Goal: Information Seeking & Learning: Learn about a topic

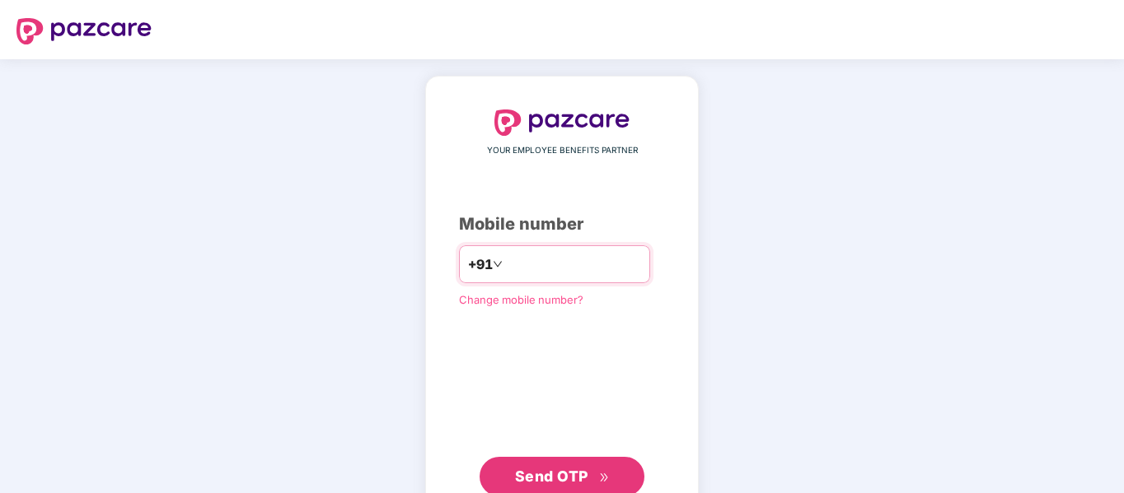
click at [569, 270] on input "number" at bounding box center [573, 264] width 135 height 26
type input "**********"
click at [579, 465] on span "Send OTP" at bounding box center [562, 476] width 95 height 23
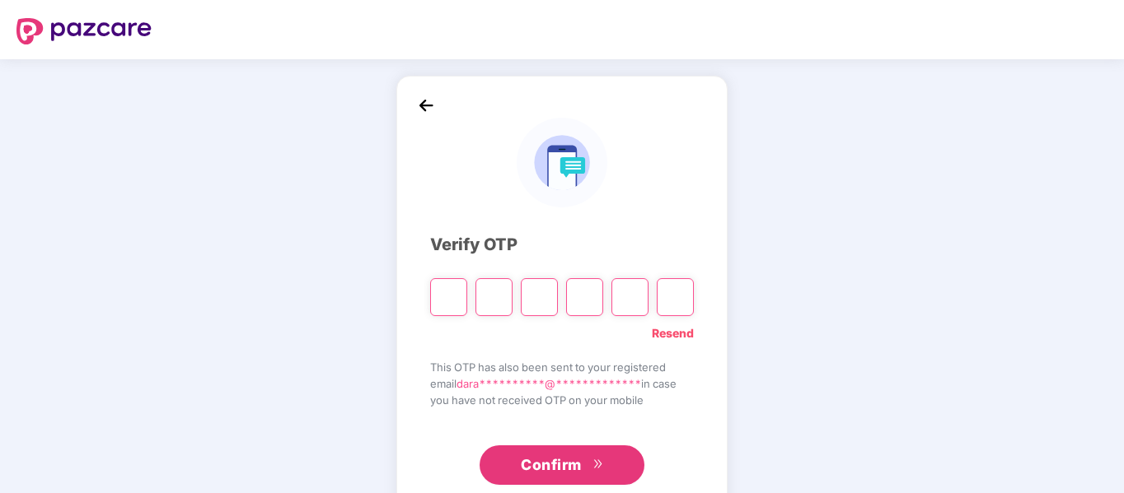
type input "*"
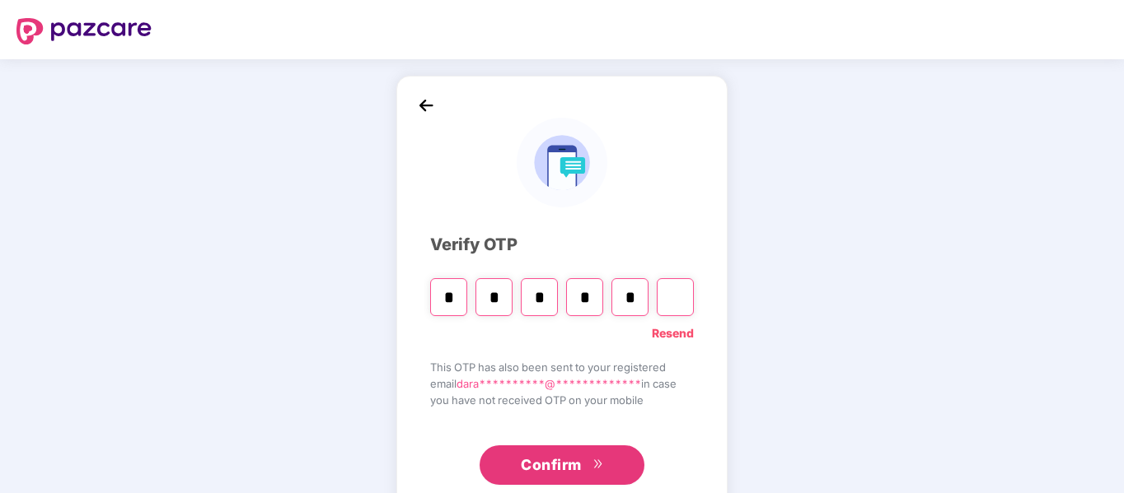
type input "*"
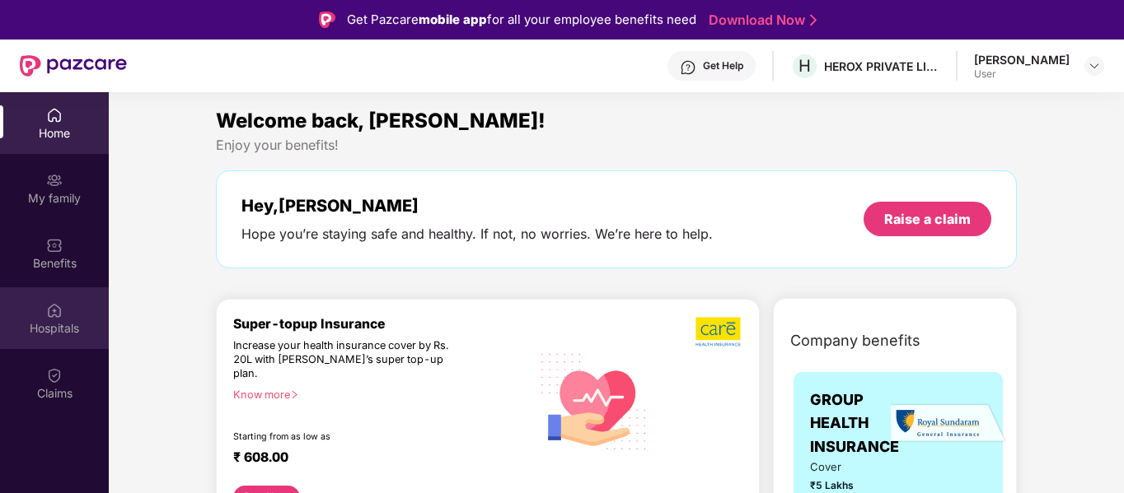
click at [63, 321] on div "Hospitals" at bounding box center [54, 328] width 109 height 16
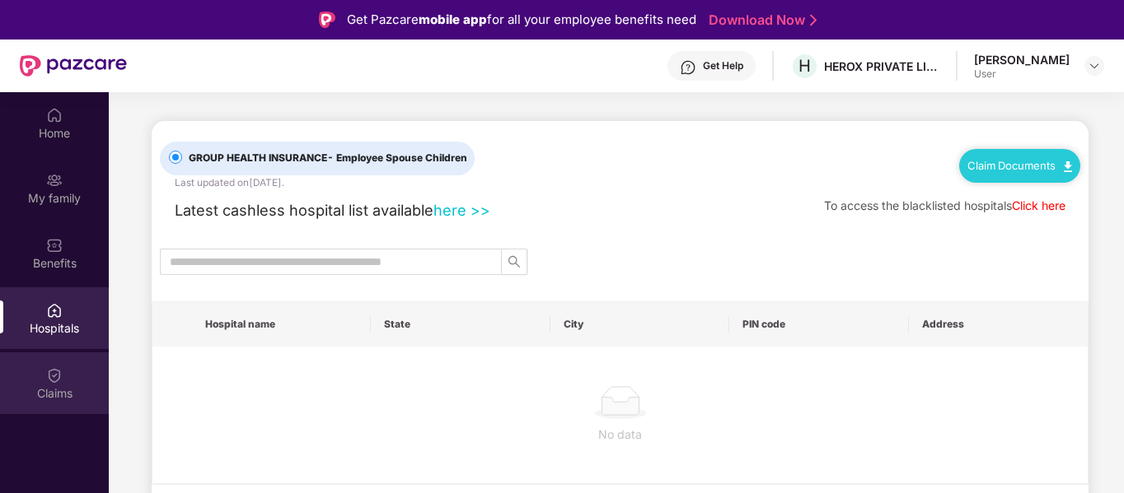
click at [60, 379] on img at bounding box center [54, 375] width 16 height 16
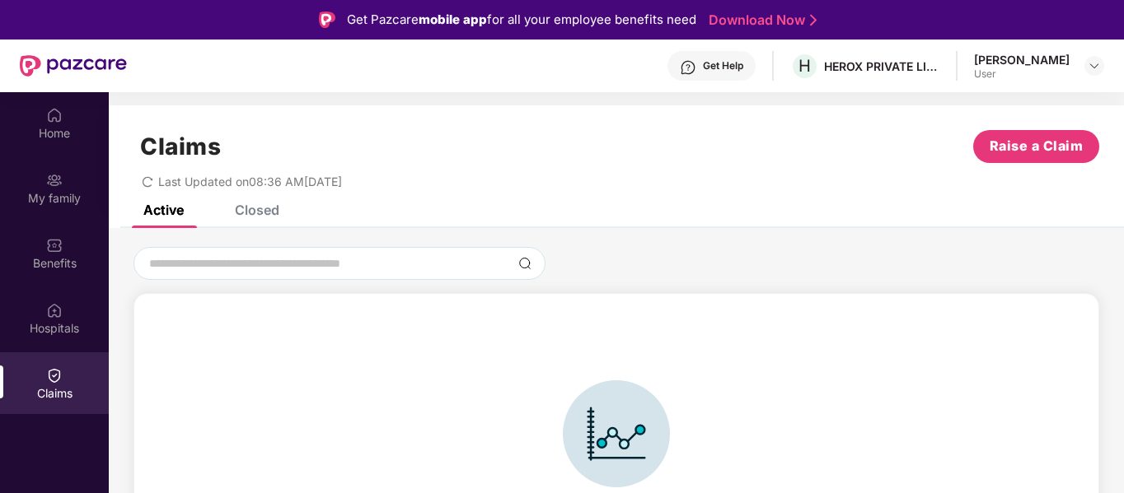
click at [265, 215] on div "Closed" at bounding box center [257, 210] width 44 height 16
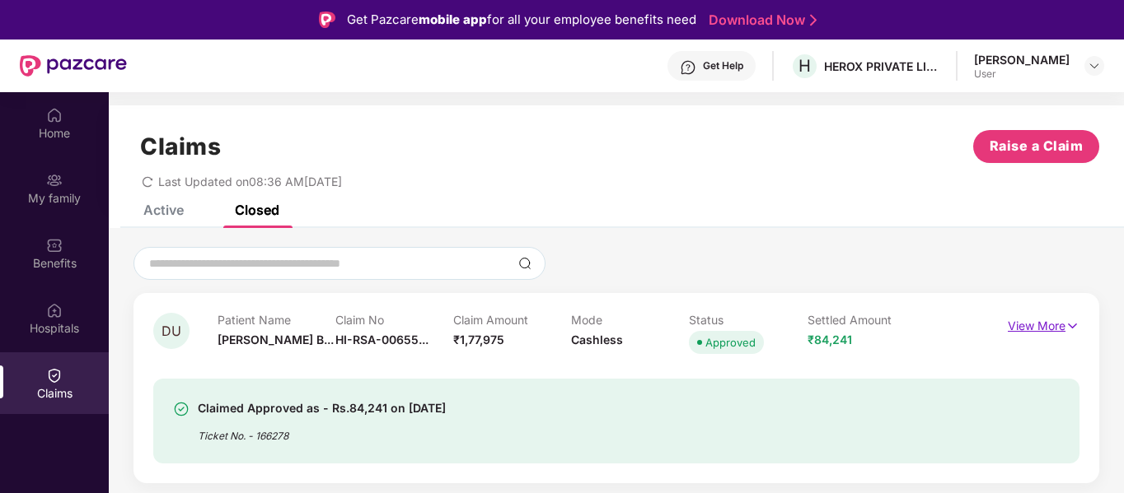
click at [1055, 328] on p "View More" at bounding box center [1044, 324] width 72 height 22
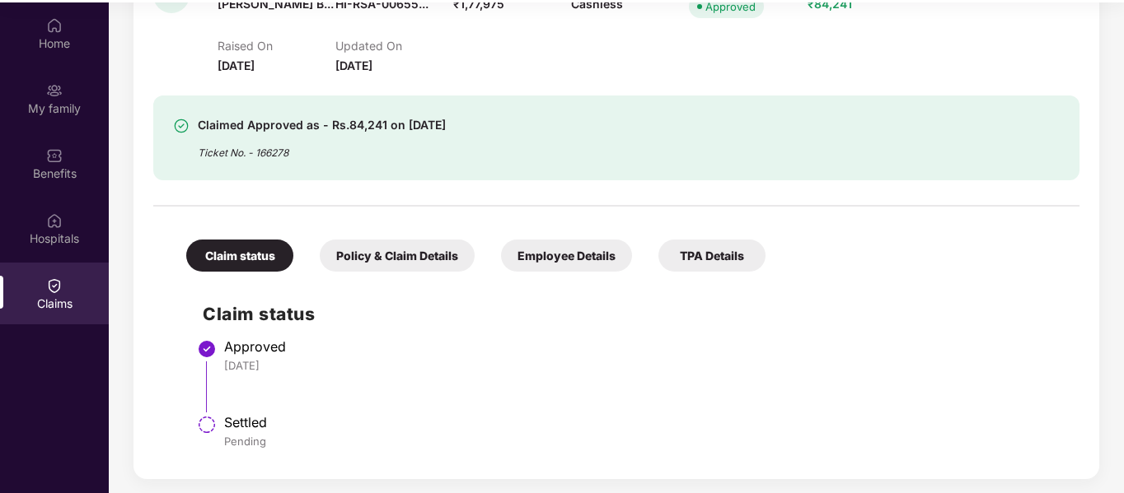
scroll to position [92, 0]
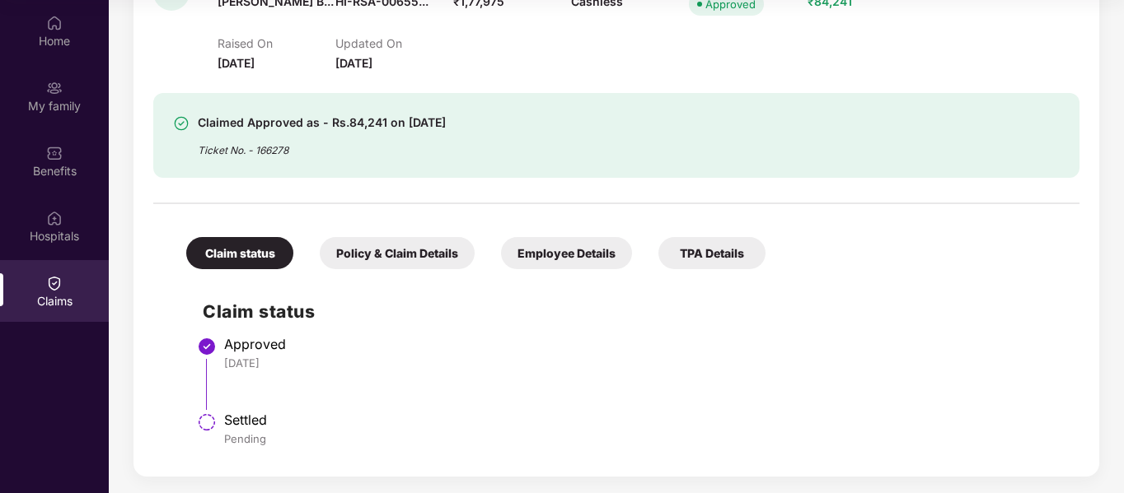
click at [407, 259] on div "Policy & Claim Details" at bounding box center [397, 253] width 155 height 32
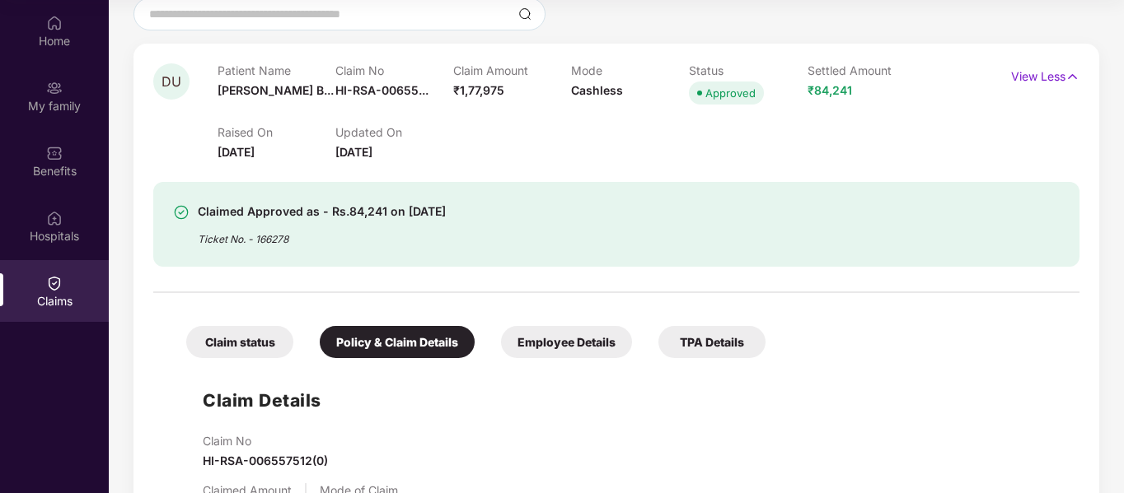
scroll to position [0, 0]
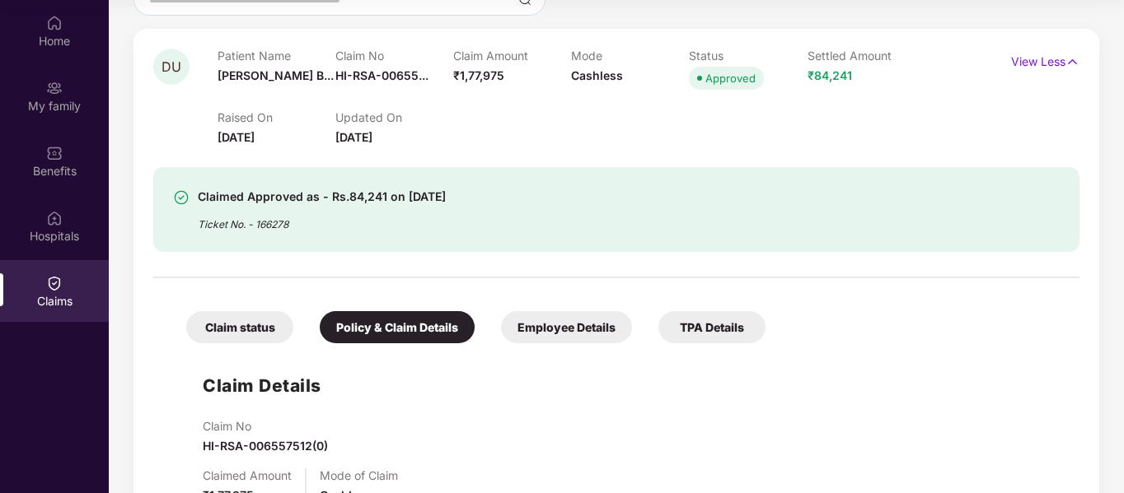
click at [582, 321] on div "Employee Details" at bounding box center [566, 327] width 131 height 32
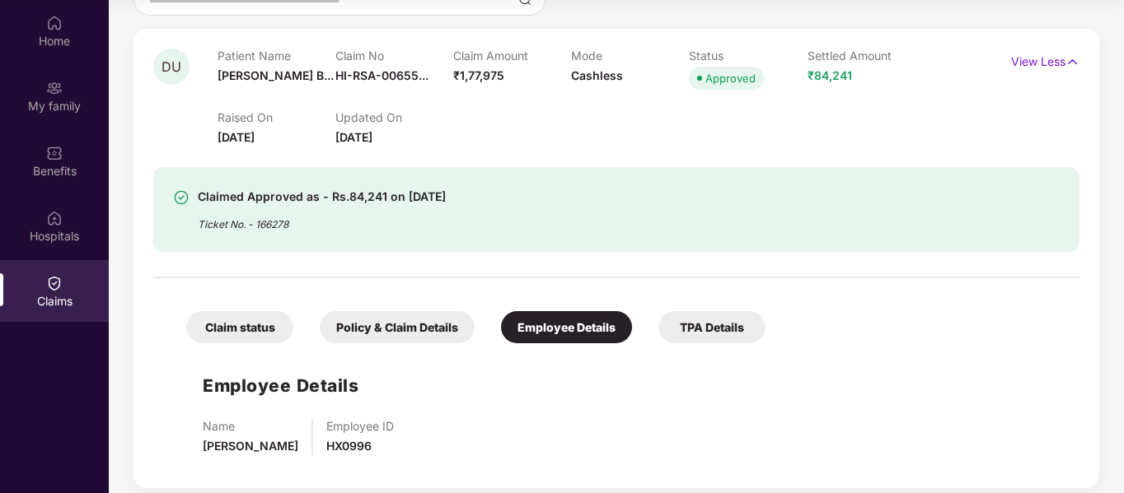
scroll to position [184, 0]
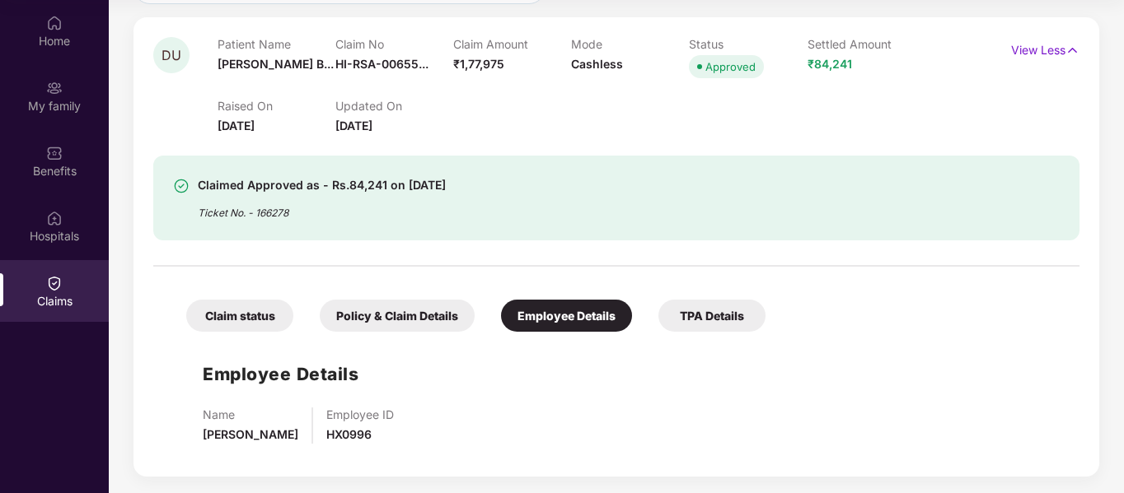
drag, startPoint x: 705, startPoint y: 332, endPoint x: 714, endPoint y: 318, distance: 16.7
click at [712, 322] on div "Claim status Policy & Claim Details Employee Details TPA Details Employee Detai…" at bounding box center [616, 366] width 926 height 182
click at [714, 317] on div "TPA Details" at bounding box center [711, 316] width 107 height 32
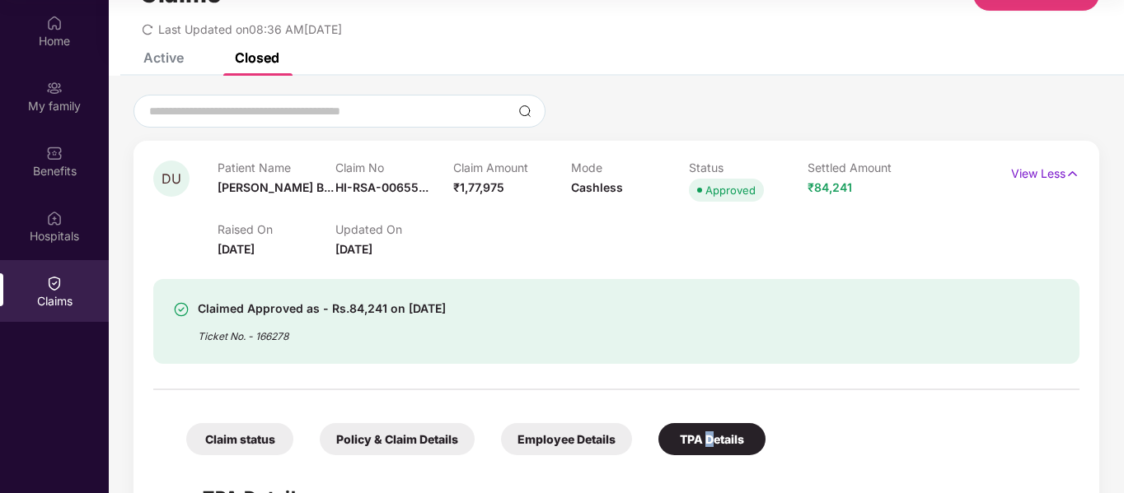
scroll to position [62, 0]
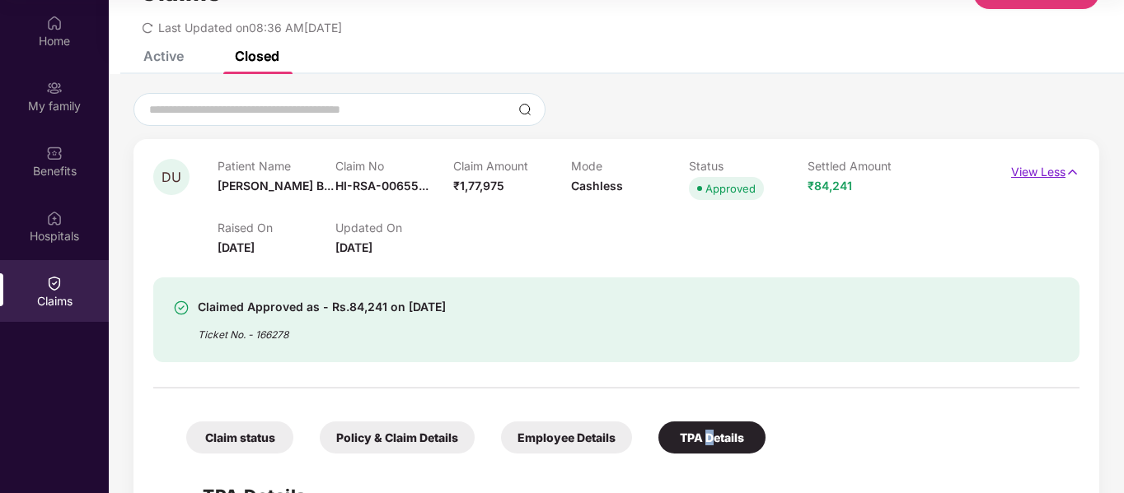
click at [1062, 172] on p "View Less" at bounding box center [1045, 170] width 68 height 22
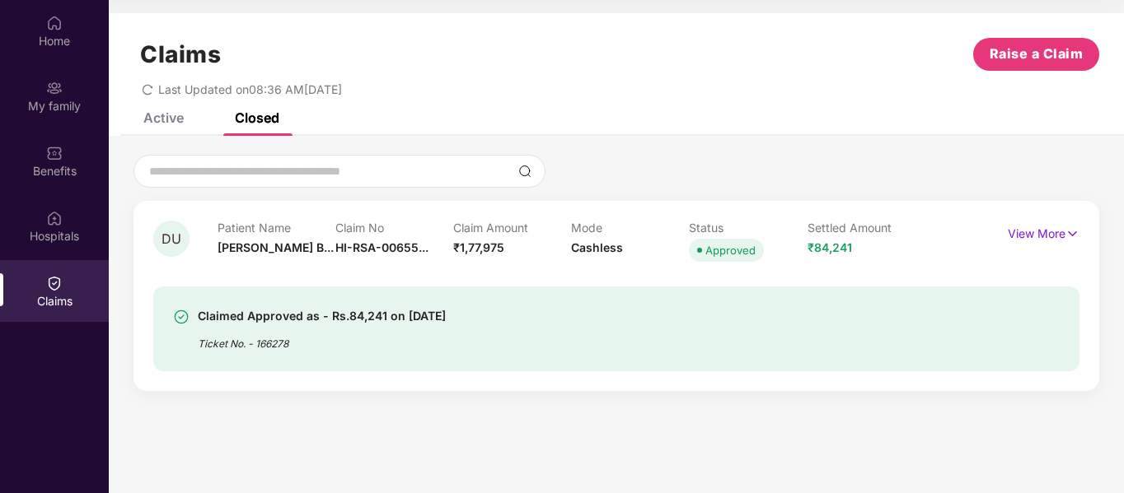
scroll to position [0, 0]
click at [158, 115] on div "Active" at bounding box center [163, 118] width 40 height 16
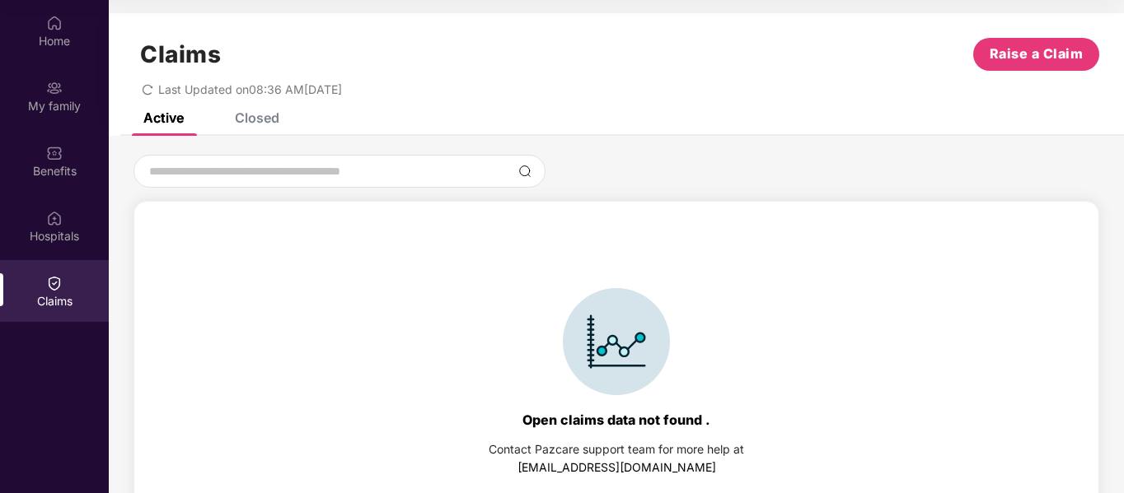
click at [280, 117] on div "Active Closed" at bounding box center [616, 124] width 1015 height 23
click at [279, 117] on div "Active Closed" at bounding box center [616, 124] width 1015 height 23
click at [258, 114] on div "Closed" at bounding box center [257, 118] width 44 height 16
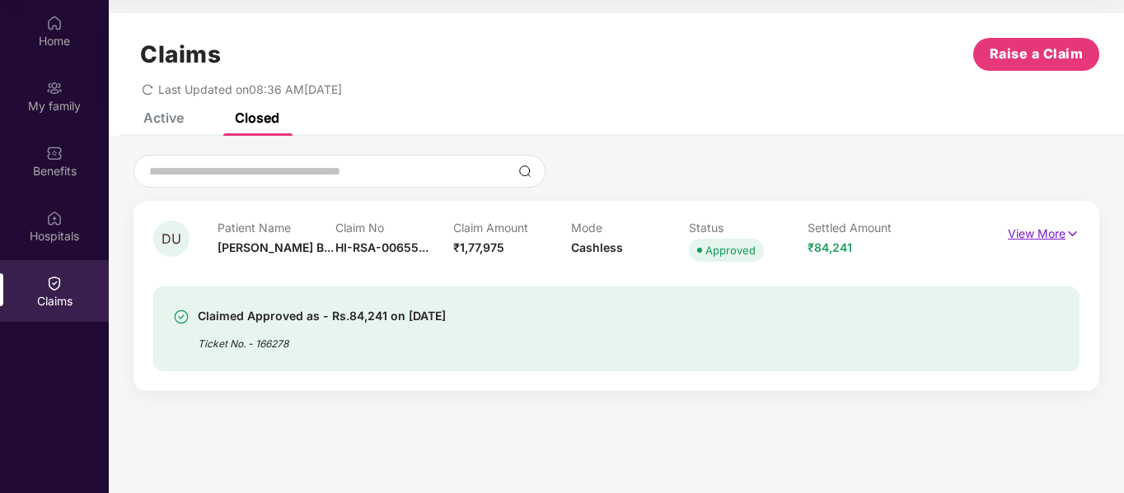
click at [1040, 230] on p "View More" at bounding box center [1044, 232] width 72 height 22
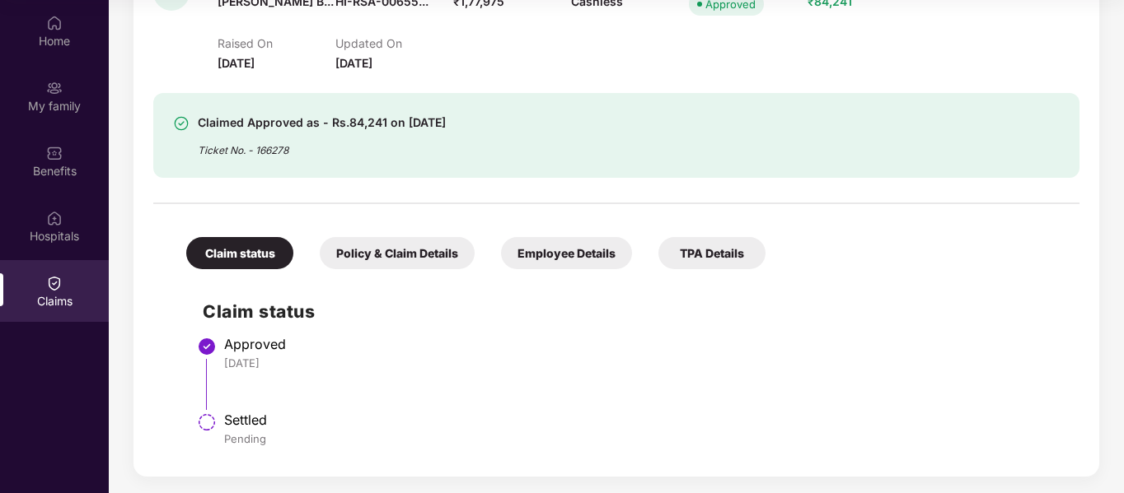
scroll to position [244, 0]
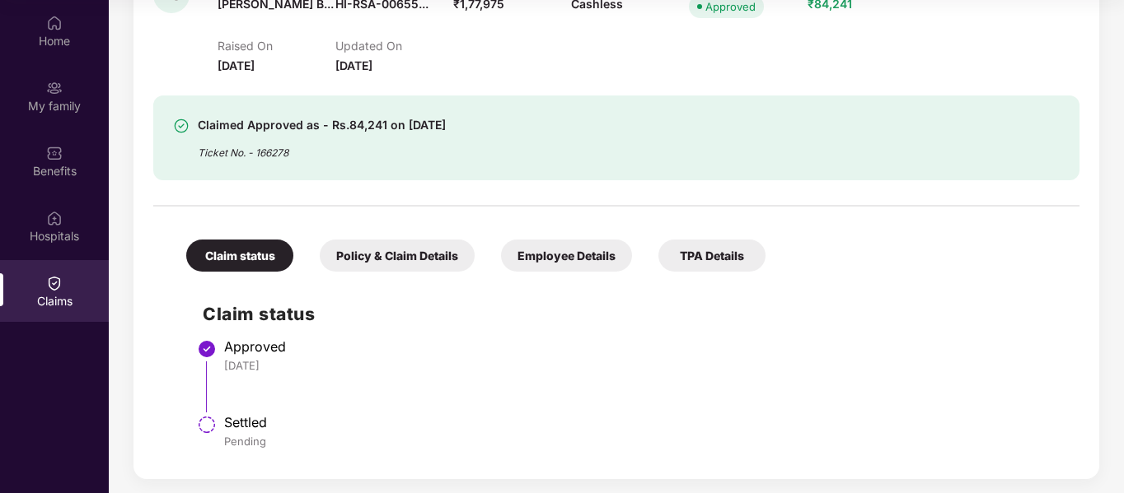
click at [592, 245] on div "Employee Details" at bounding box center [566, 256] width 131 height 32
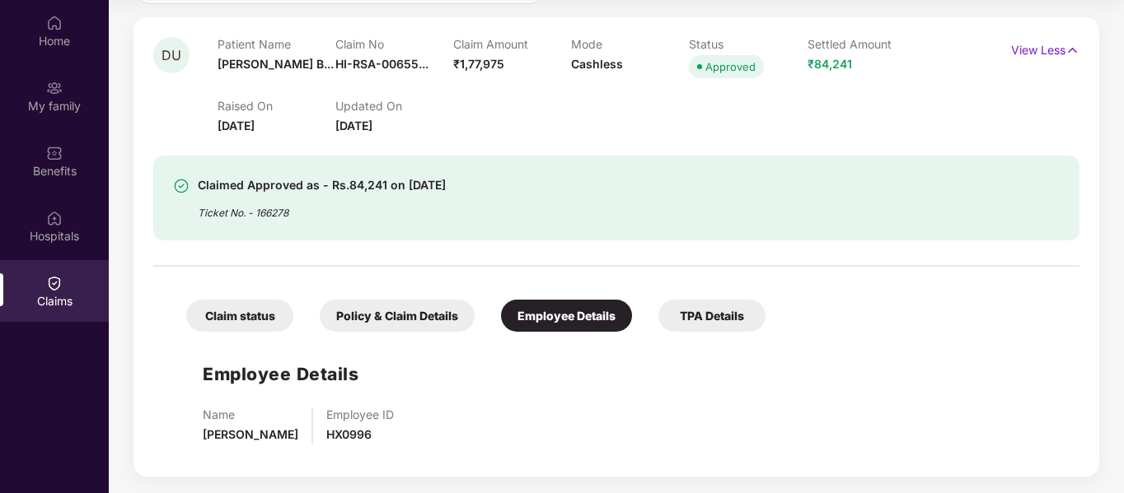
scroll to position [184, 0]
click at [378, 294] on div "Claim status Policy & Claim Details Employee Details TPA Details" at bounding box center [468, 307] width 596 height 49
click at [380, 306] on div "Policy & Claim Details" at bounding box center [397, 316] width 155 height 32
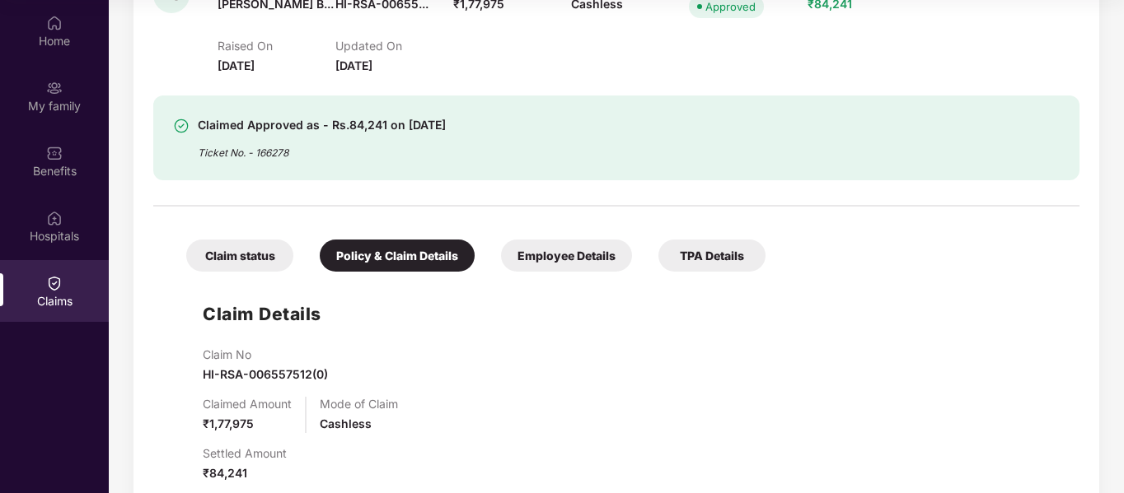
click at [702, 254] on div "TPA Details" at bounding box center [711, 256] width 107 height 32
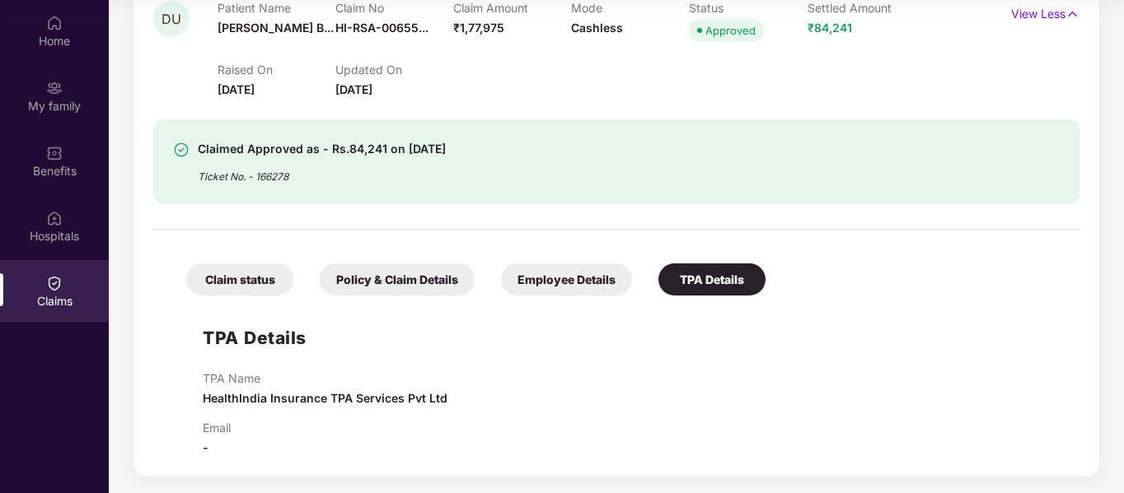
scroll to position [220, 0]
click at [247, 266] on div "Claim status" at bounding box center [239, 280] width 107 height 32
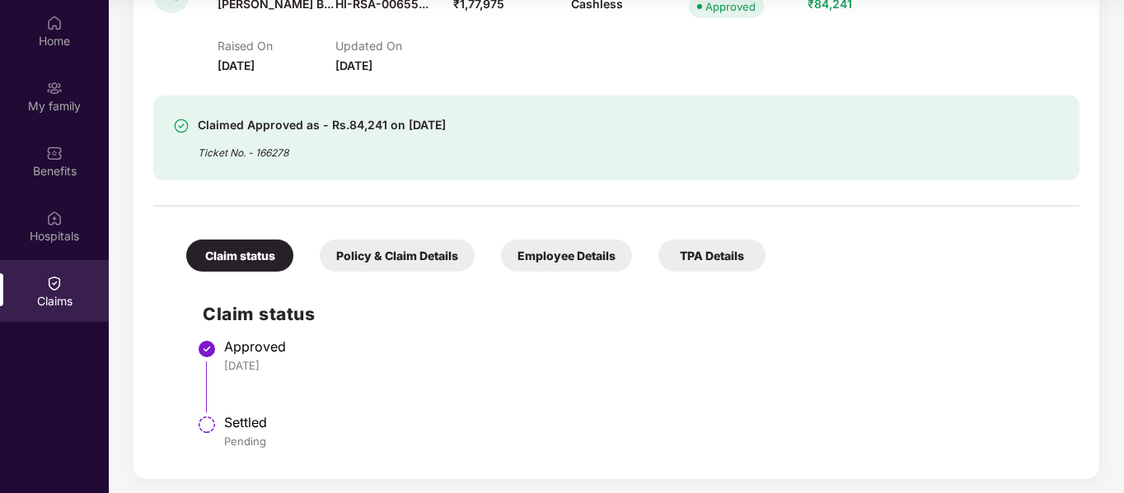
scroll to position [246, 0]
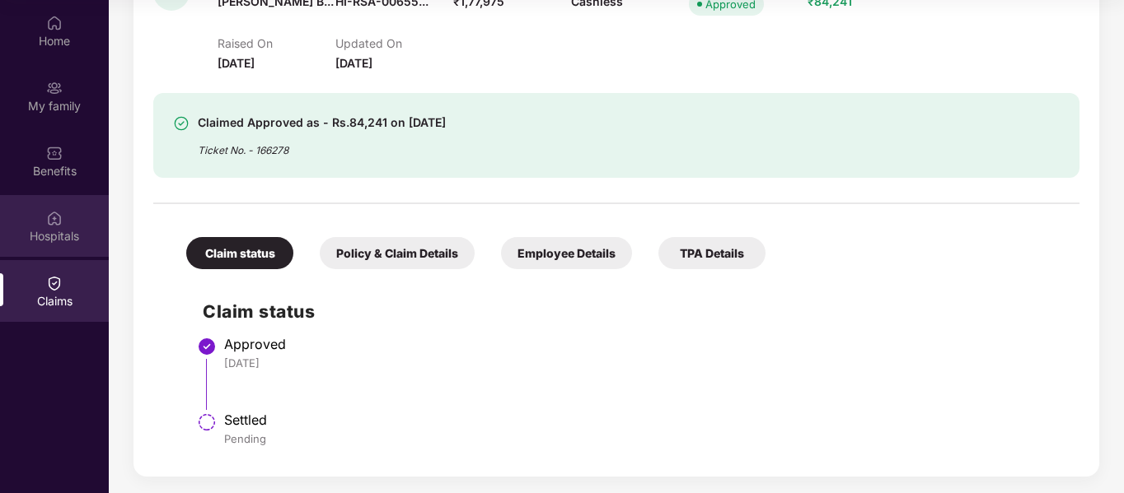
click at [67, 236] on div "Hospitals" at bounding box center [54, 236] width 109 height 16
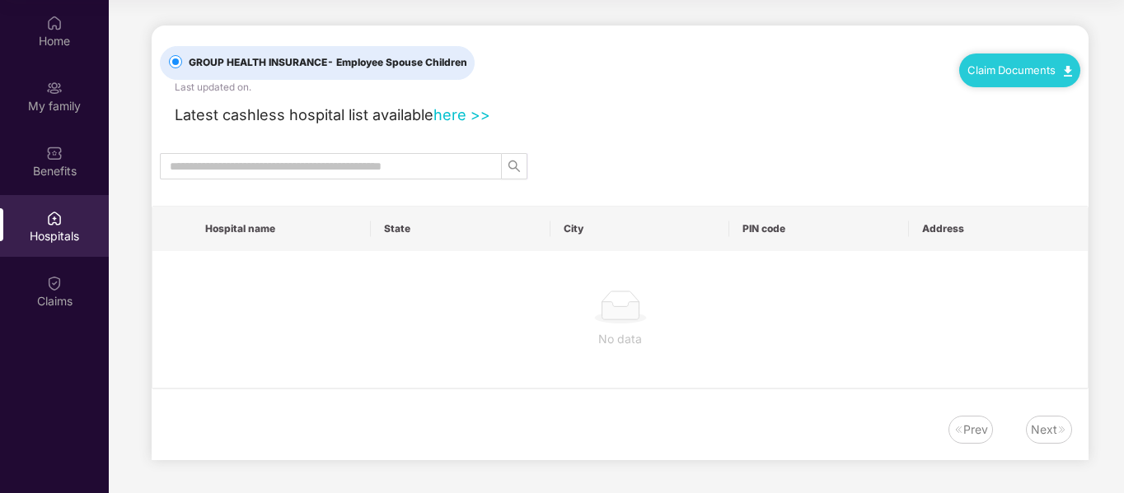
scroll to position [0, 0]
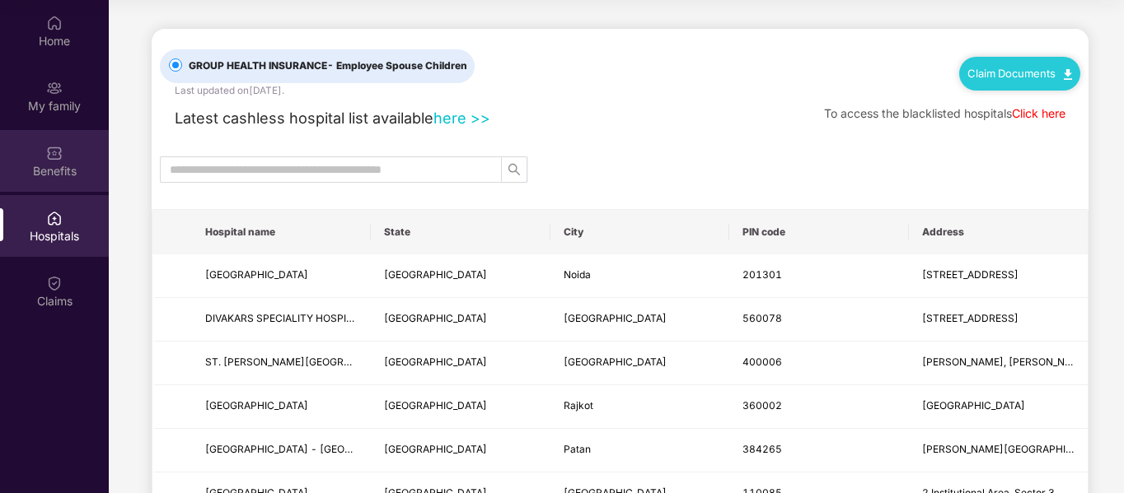
click at [68, 152] on div "Benefits" at bounding box center [54, 161] width 109 height 62
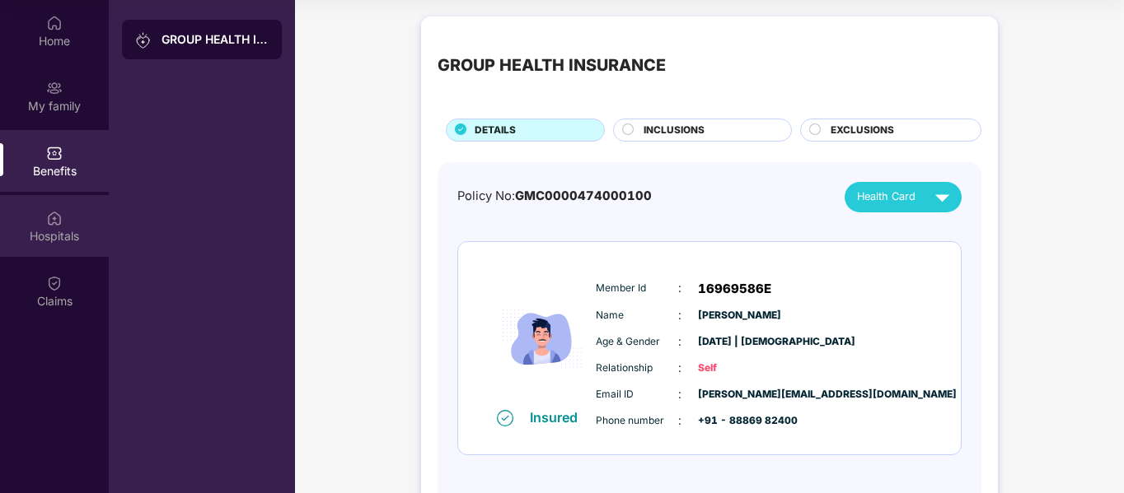
click at [60, 232] on div "Hospitals" at bounding box center [54, 236] width 109 height 16
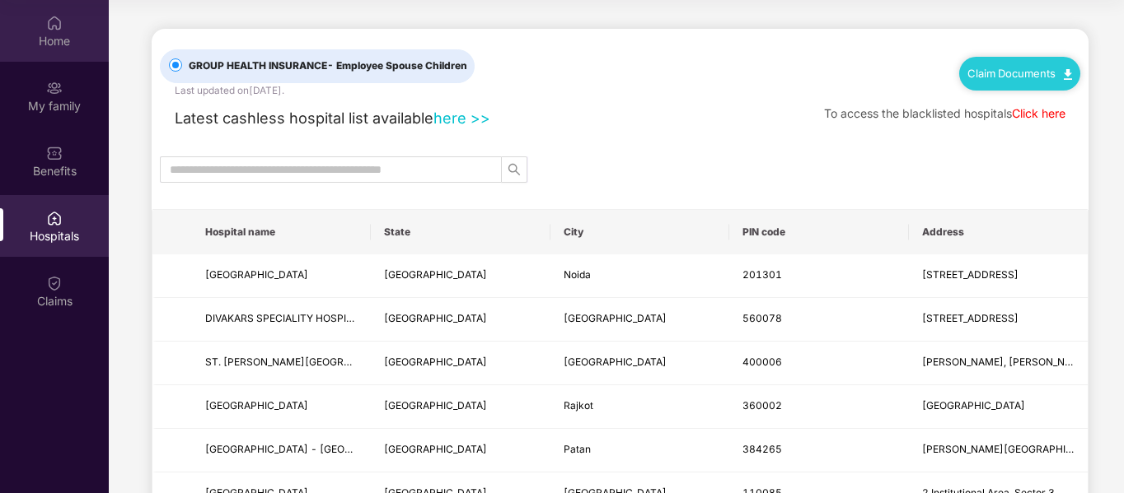
click at [67, 33] on div "Home" at bounding box center [54, 41] width 109 height 16
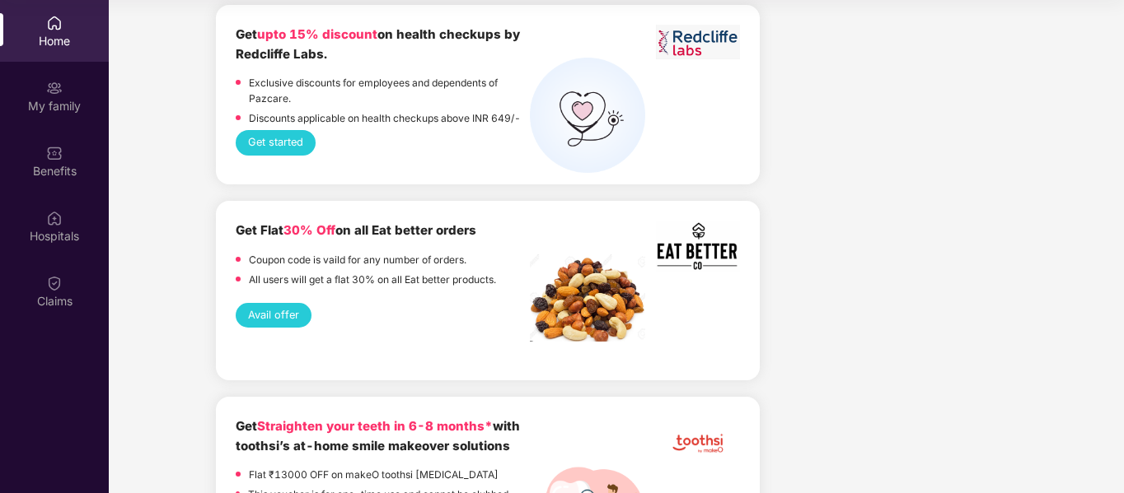
scroll to position [1321, 0]
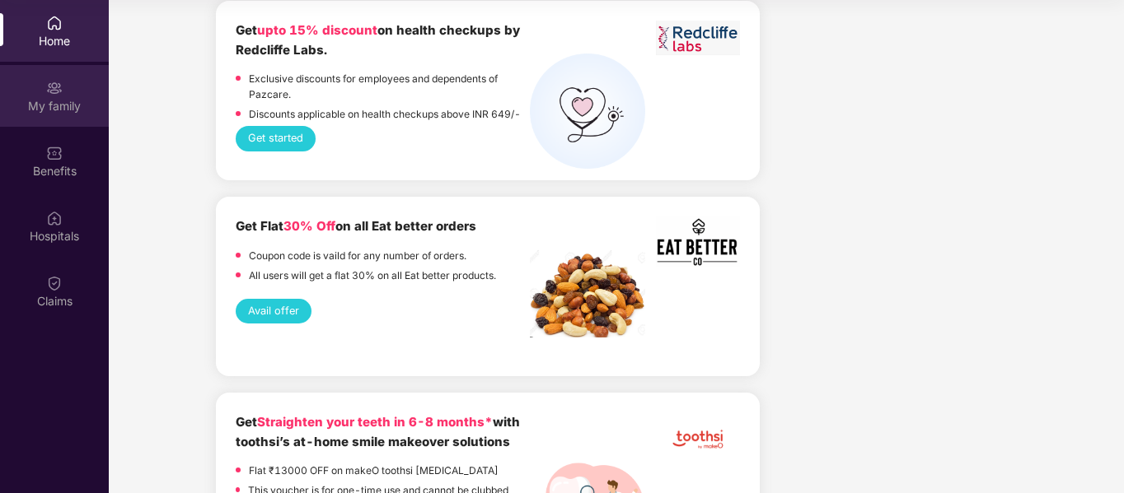
click at [35, 105] on div "My family" at bounding box center [54, 106] width 109 height 16
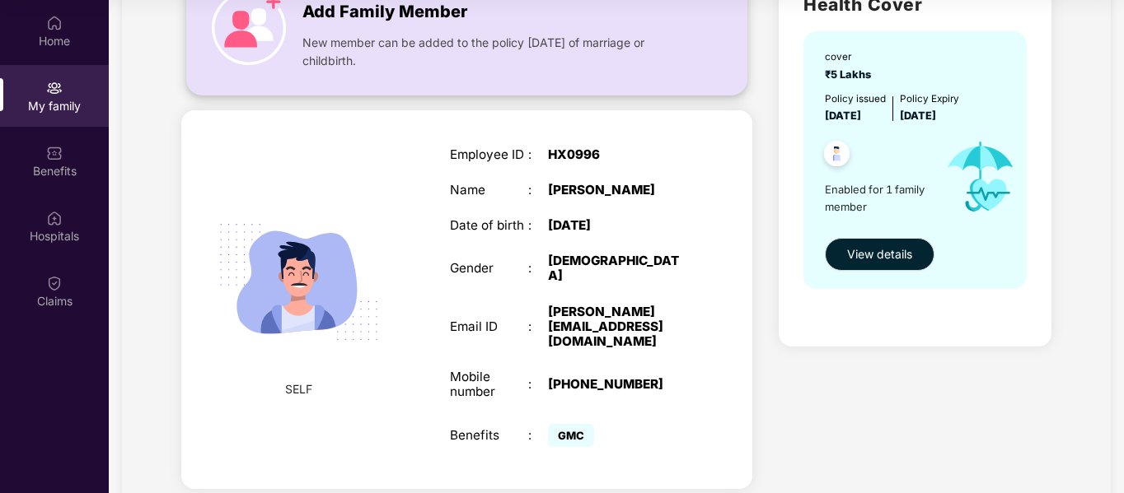
scroll to position [182, 0]
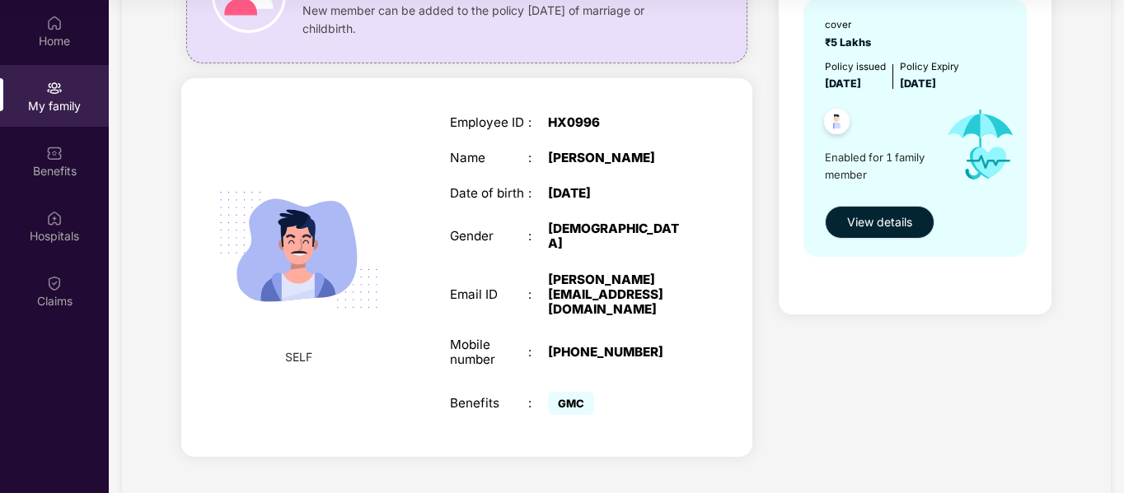
click at [877, 221] on span "View details" at bounding box center [879, 222] width 65 height 18
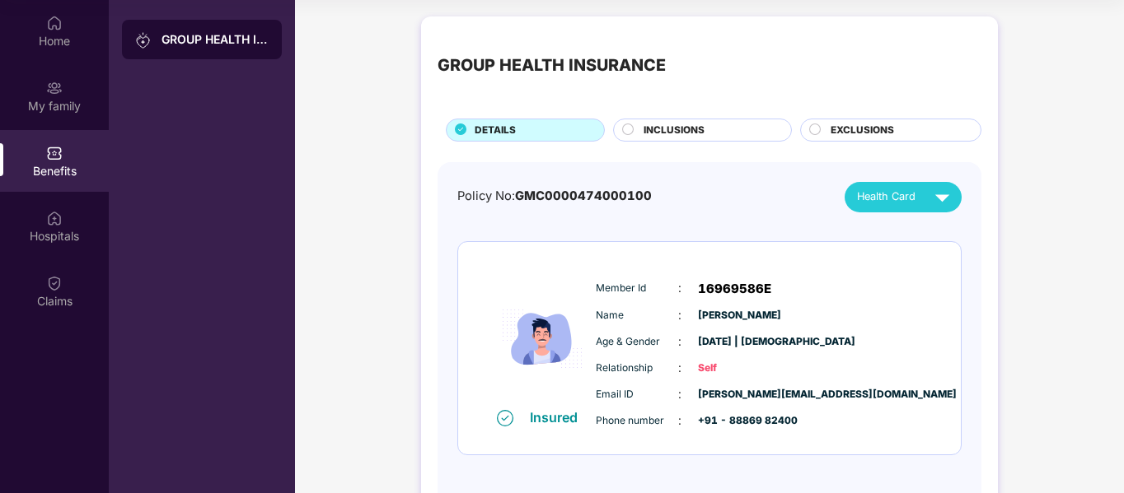
drag, startPoint x: 681, startPoint y: 130, endPoint x: 851, endPoint y: 126, distance: 169.8
click at [681, 129] on span "INCLUSIONS" at bounding box center [673, 131] width 61 height 16
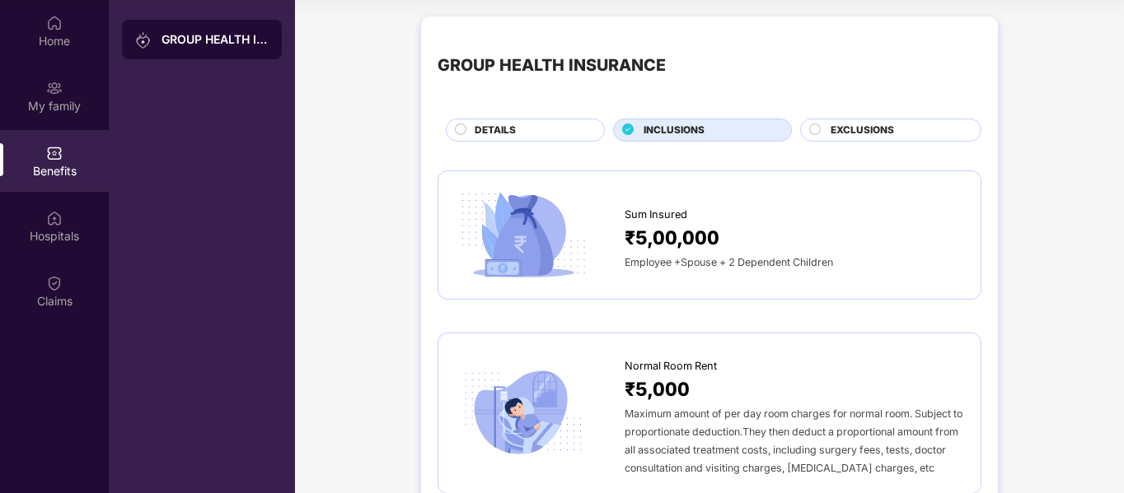
click at [872, 123] on span "EXCLUSIONS" at bounding box center [861, 131] width 63 height 16
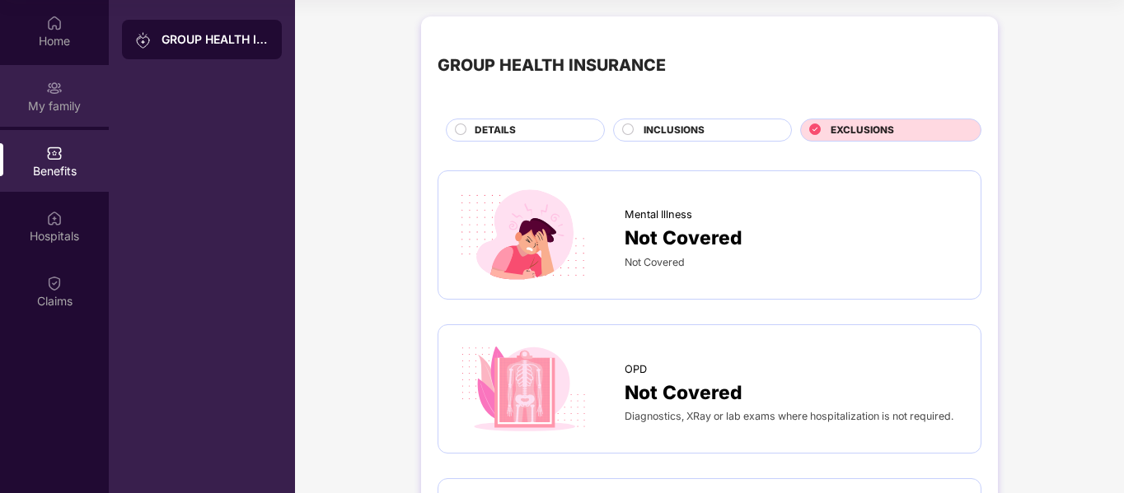
click at [35, 79] on div "My family" at bounding box center [54, 96] width 109 height 62
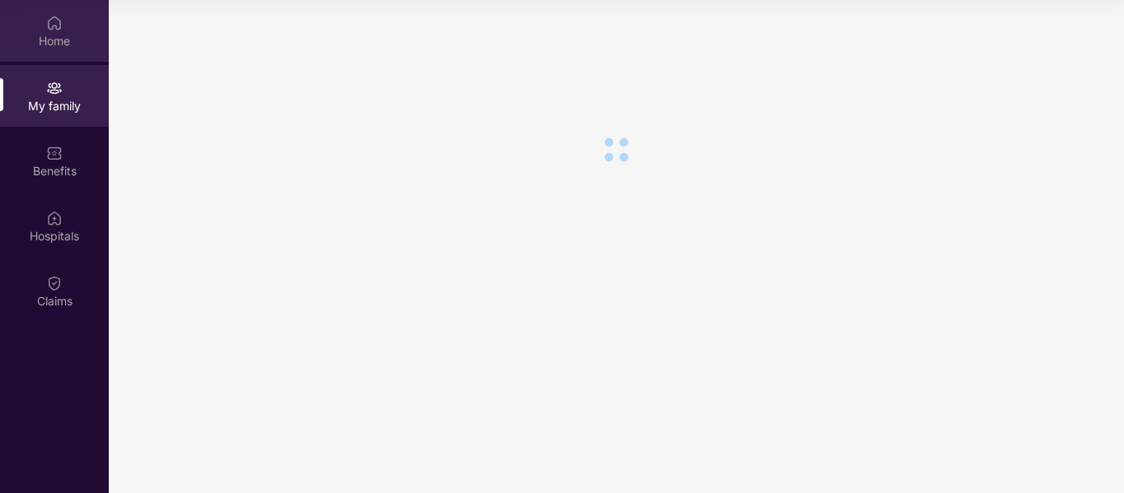
click at [51, 44] on div "Home" at bounding box center [54, 41] width 109 height 16
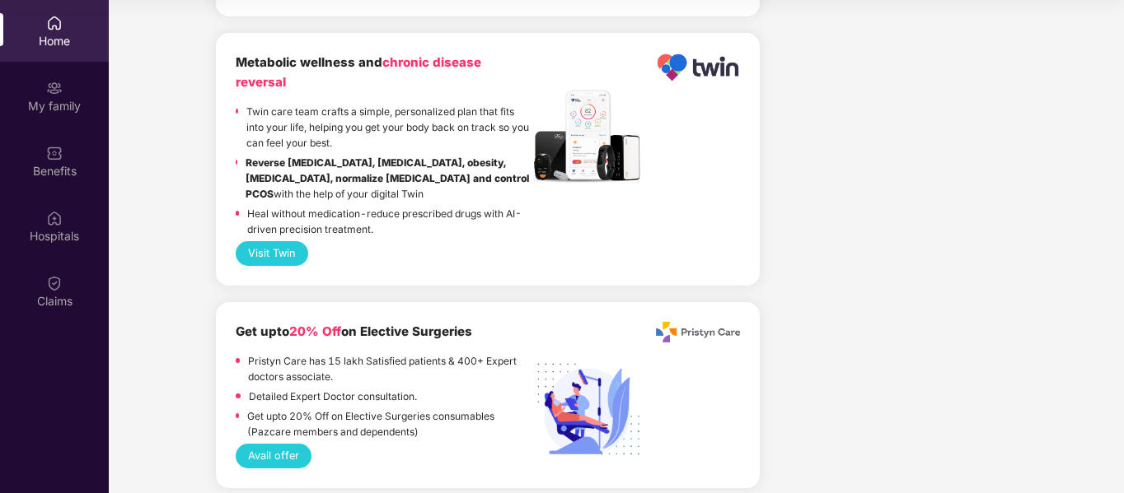
scroll to position [2446, 0]
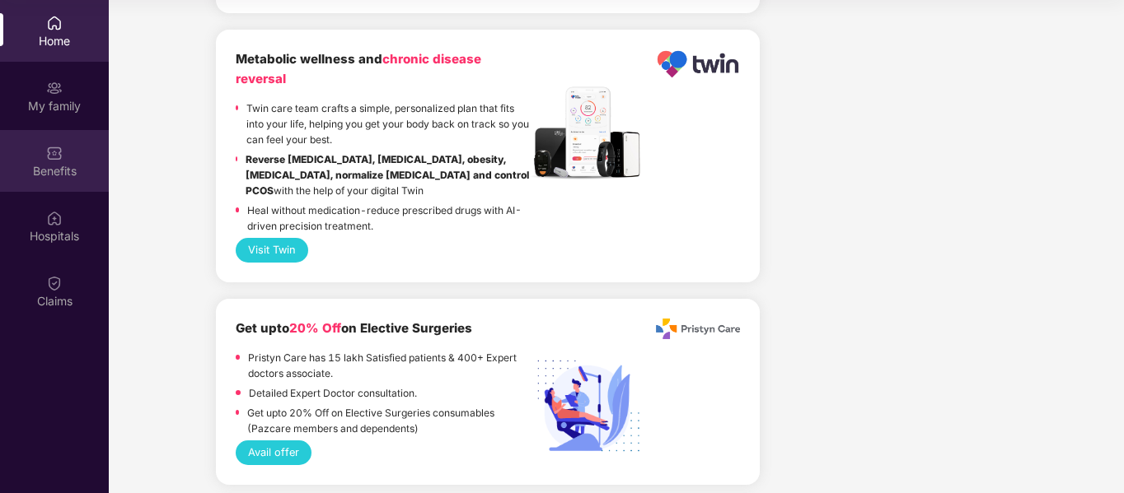
click at [46, 175] on div "Benefits" at bounding box center [54, 171] width 109 height 16
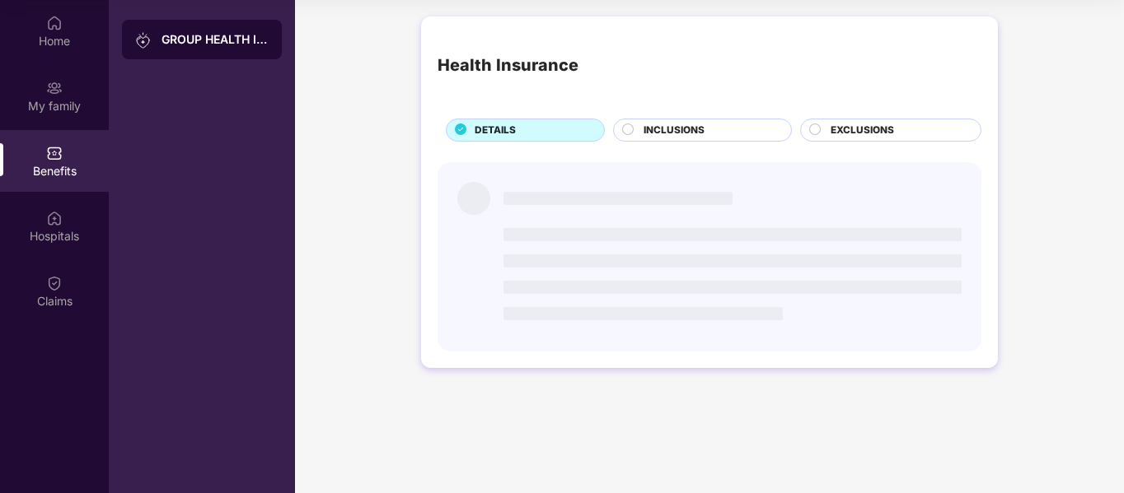
scroll to position [0, 0]
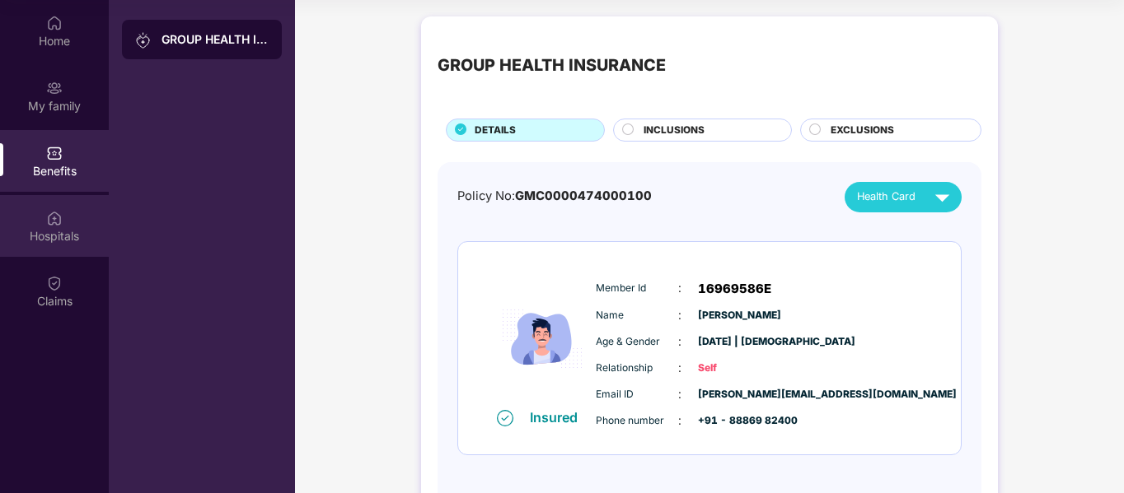
click at [52, 232] on div "Hospitals" at bounding box center [54, 236] width 109 height 16
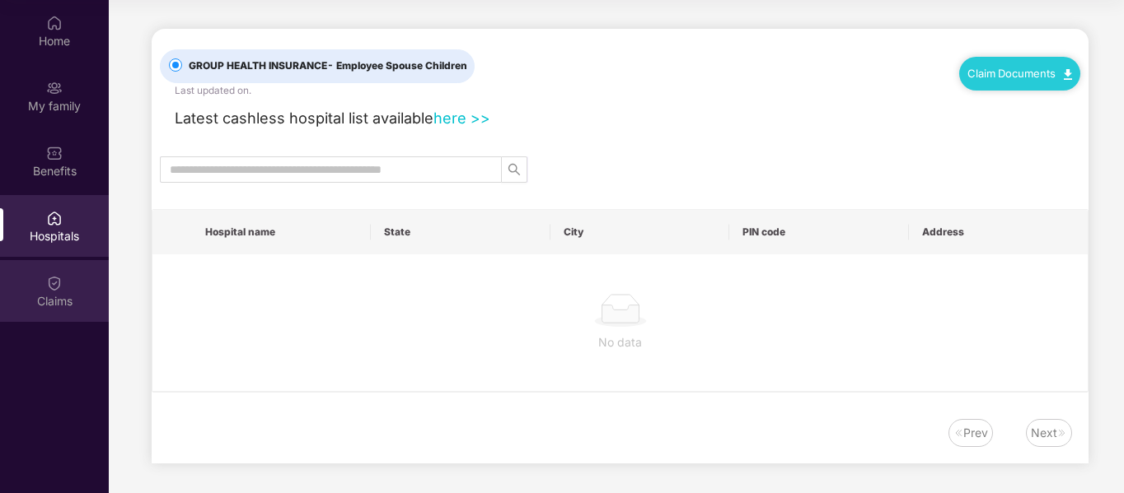
click at [67, 293] on div "Claims" at bounding box center [54, 301] width 109 height 16
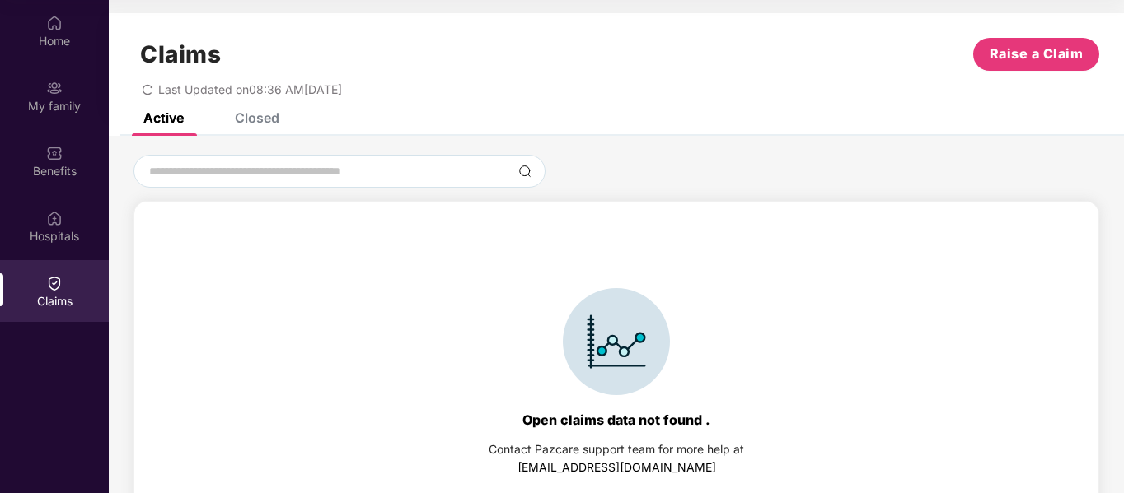
scroll to position [36, 0]
